Goal: Transaction & Acquisition: Purchase product/service

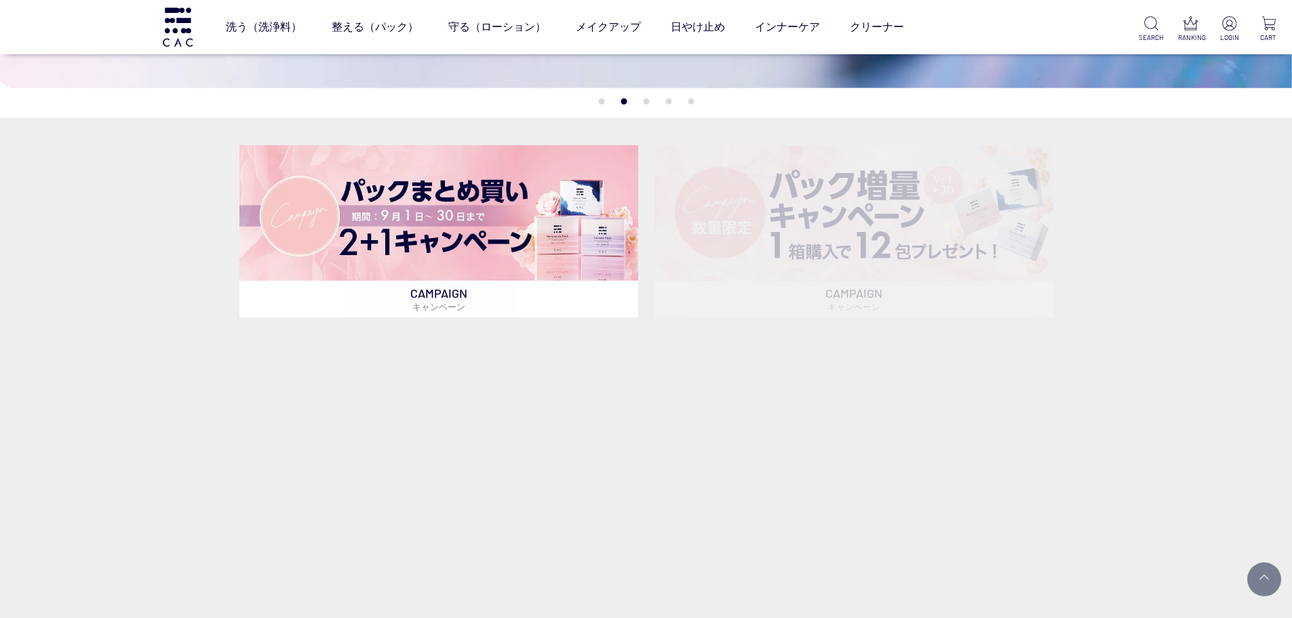
scroll to position [746, 0]
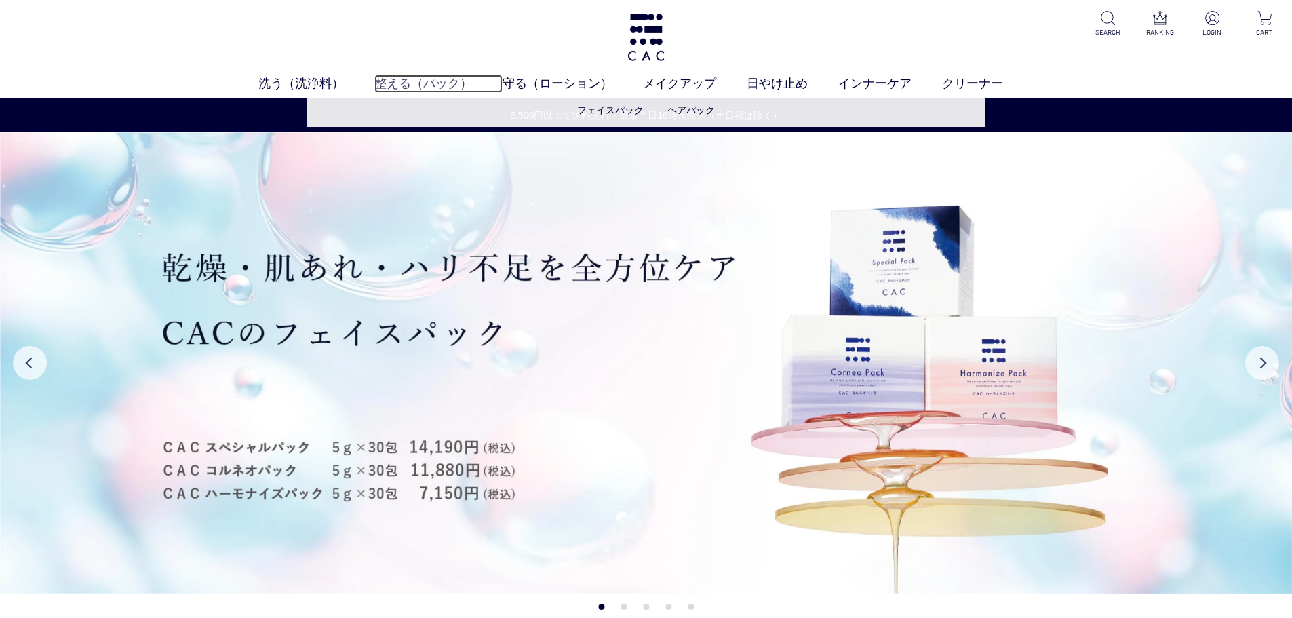
click at [411, 83] on link "整える（パック）" at bounding box center [438, 84] width 128 height 18
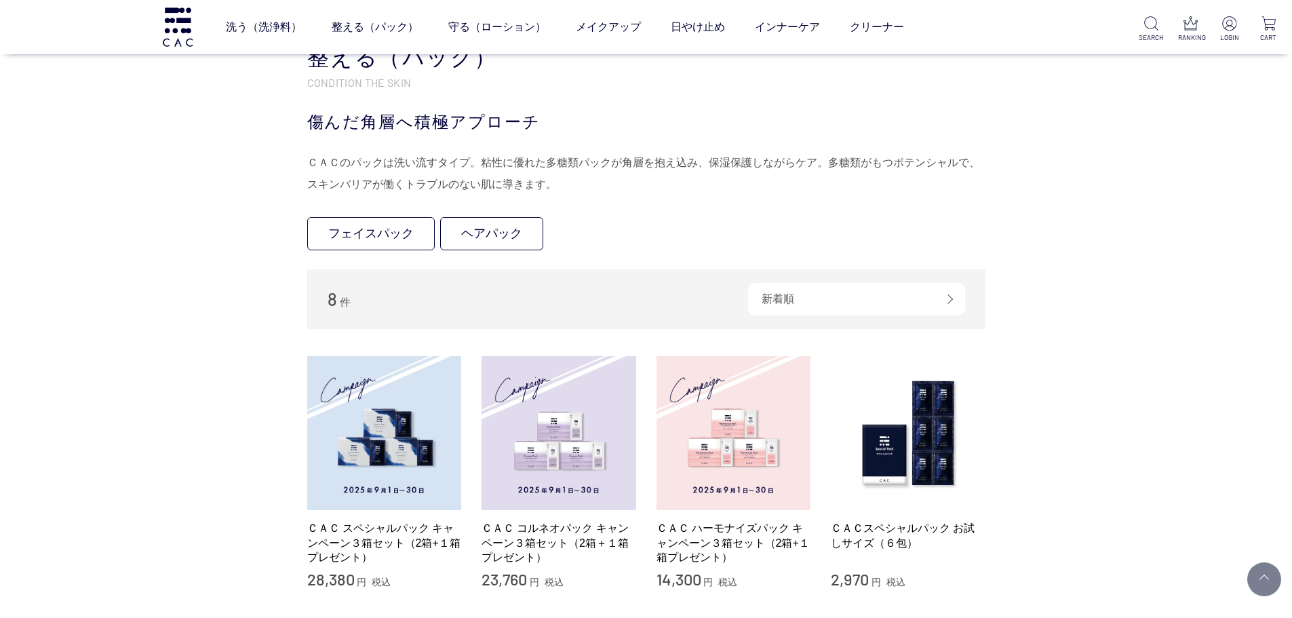
scroll to position [271, 0]
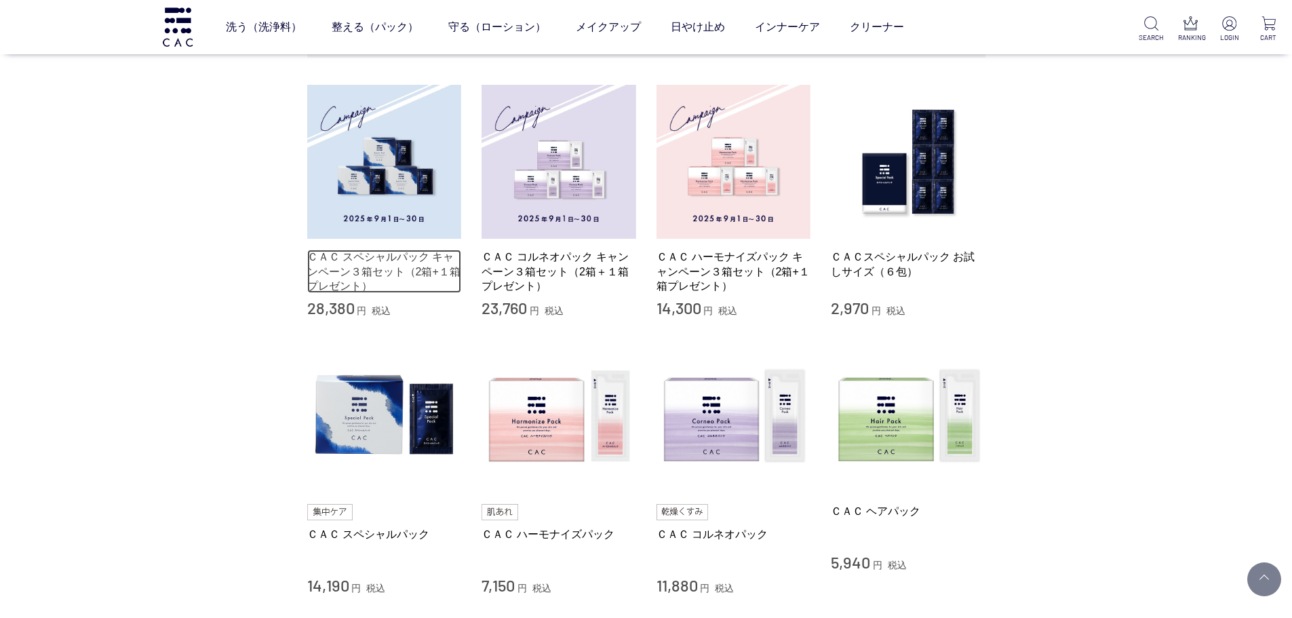
click at [429, 280] on link "ＣＡＣ スペシャルパック キャンペーン３箱セット（2箱+１箱プレゼント）" at bounding box center [384, 271] width 155 height 43
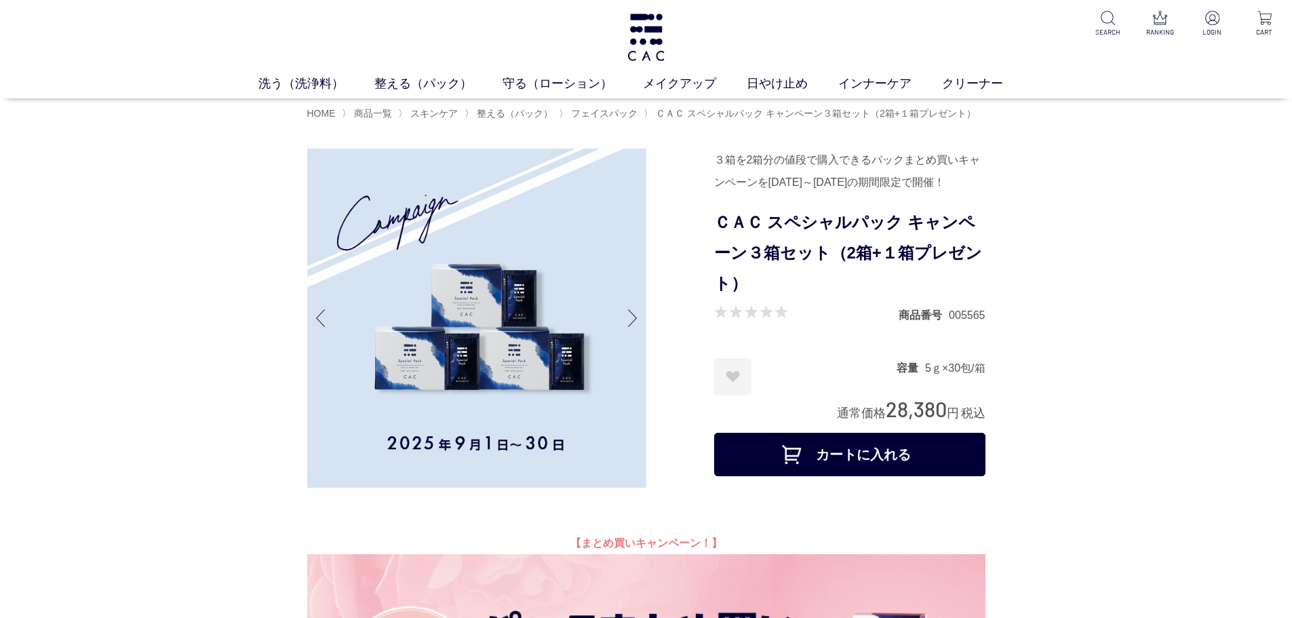
click at [851, 476] on button "カートに入れる" at bounding box center [849, 454] width 271 height 43
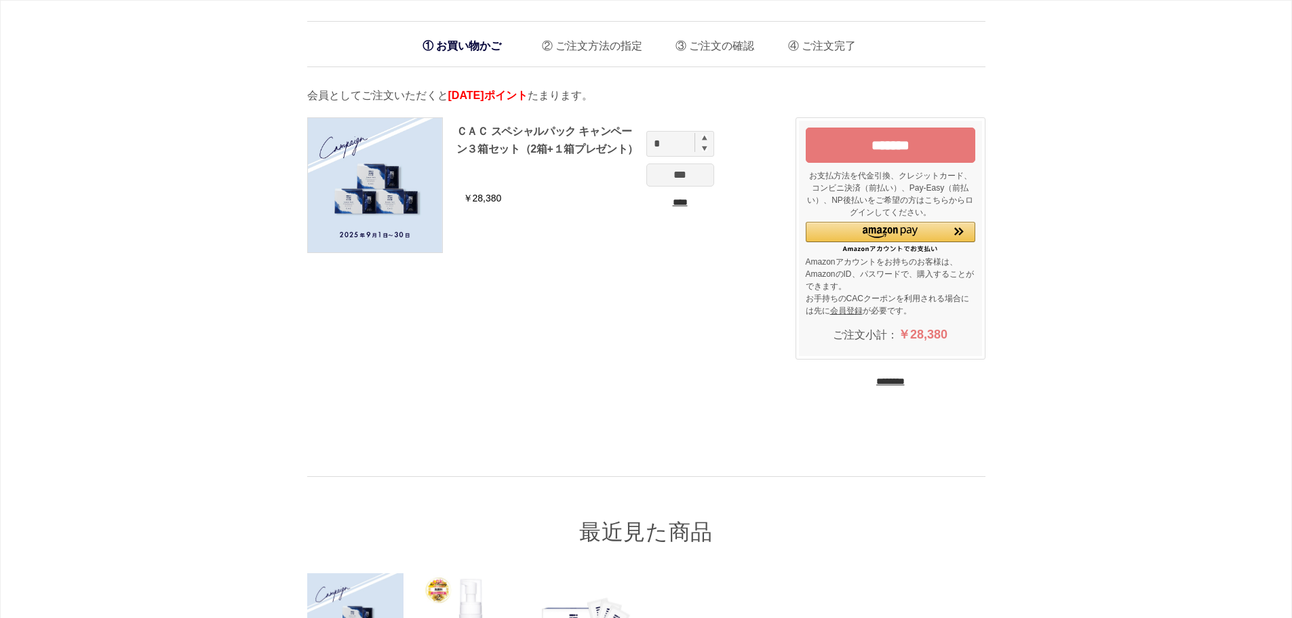
click at [839, 153] on input "*******" at bounding box center [891, 145] width 170 height 35
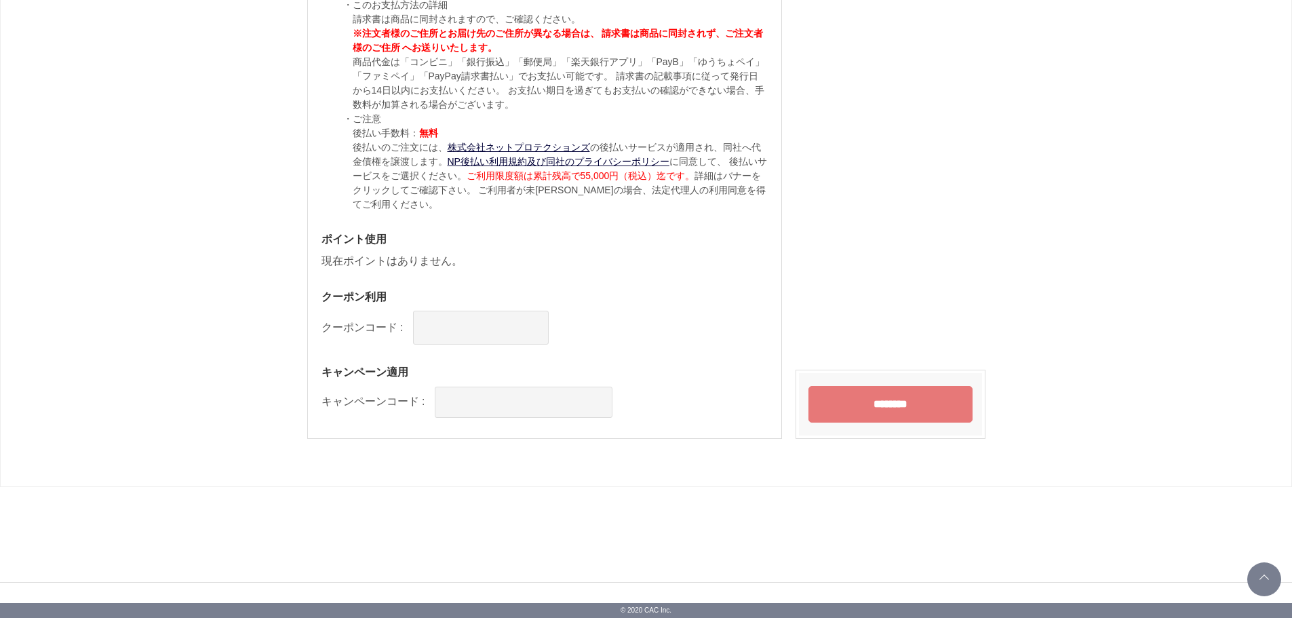
scroll to position [743, 0]
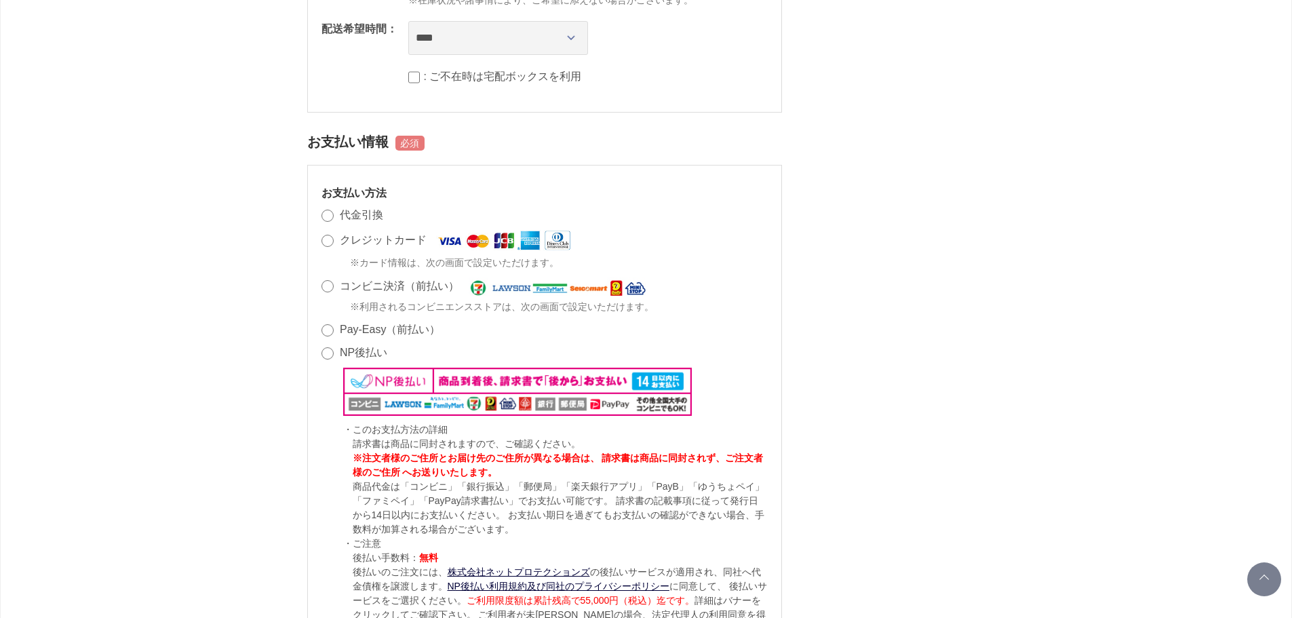
click at [355, 220] on label "代金引換" at bounding box center [361, 215] width 43 height 12
